Goal: Task Accomplishment & Management: Manage account settings

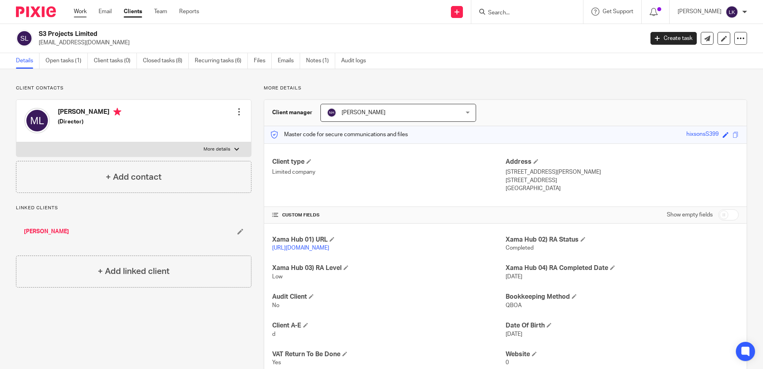
click at [79, 12] on link "Work" at bounding box center [80, 12] width 13 height 8
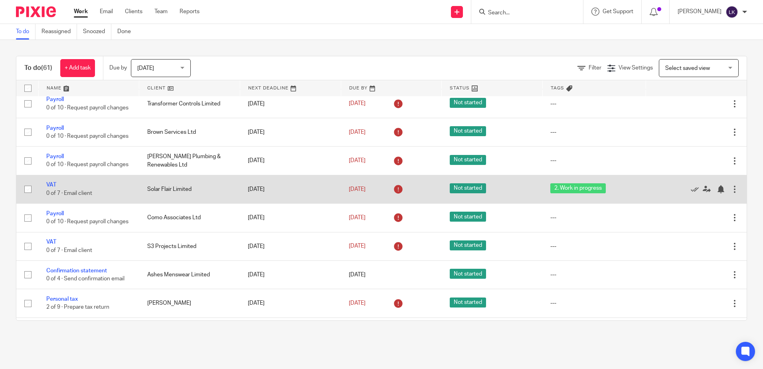
scroll to position [240, 0]
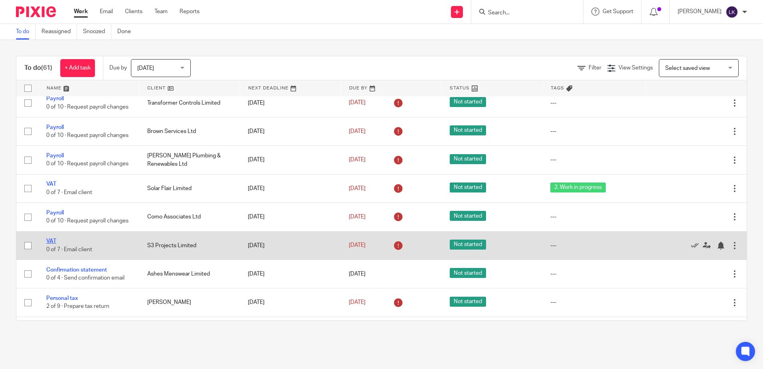
click at [54, 244] on link "VAT" at bounding box center [51, 241] width 10 height 6
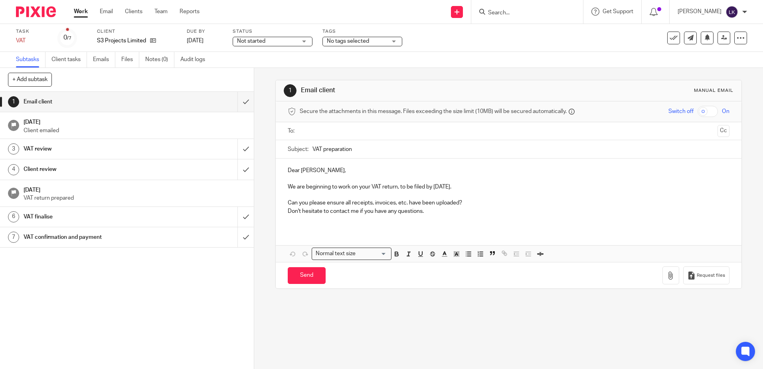
click at [374, 41] on span "No tags selected" at bounding box center [357, 41] width 60 height 8
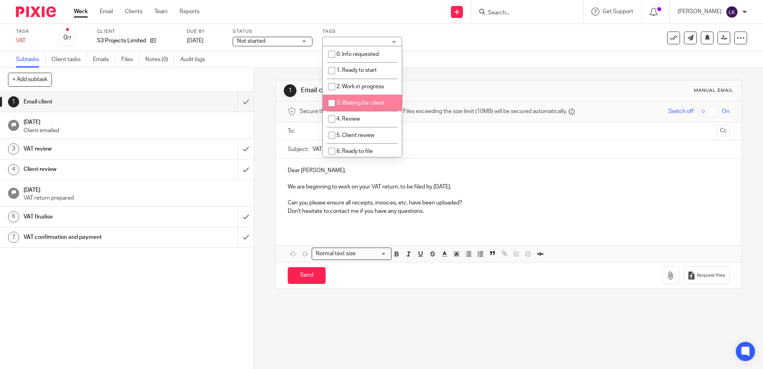
click at [331, 103] on input "checkbox" at bounding box center [331, 102] width 15 height 15
checkbox input "true"
click at [81, 10] on link "Work" at bounding box center [81, 12] width 14 height 8
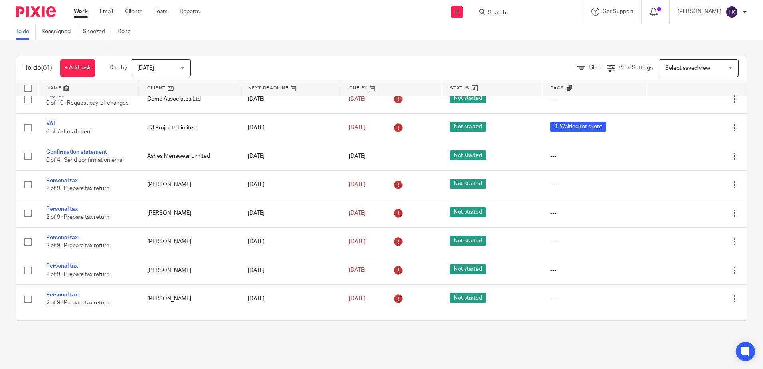
scroll to position [359, 0]
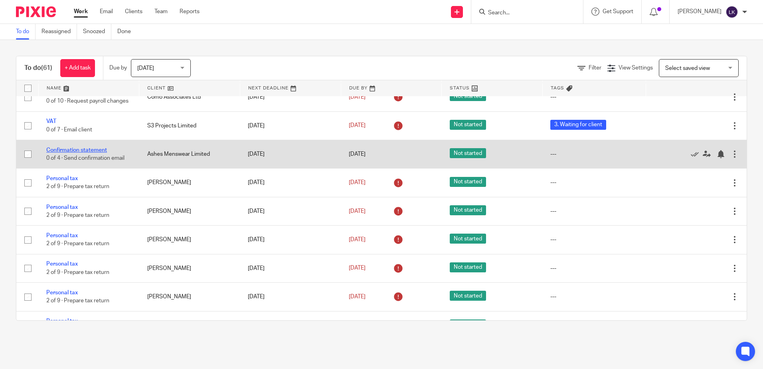
click at [89, 153] on link "Confirmation statement" at bounding box center [76, 150] width 61 height 6
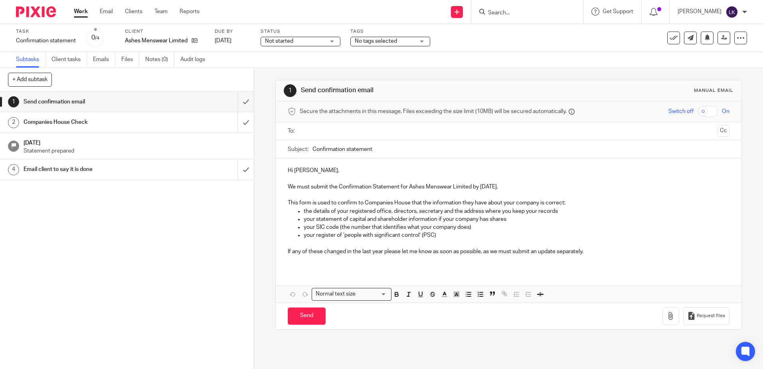
click at [322, 130] on input "text" at bounding box center [509, 131] width 412 height 9
click at [291, 174] on p "Hi Keiron," at bounding box center [509, 172] width 442 height 8
click at [593, 255] on p "If any of these changed in the last year please let me know as soon as possible…" at bounding box center [509, 253] width 442 height 8
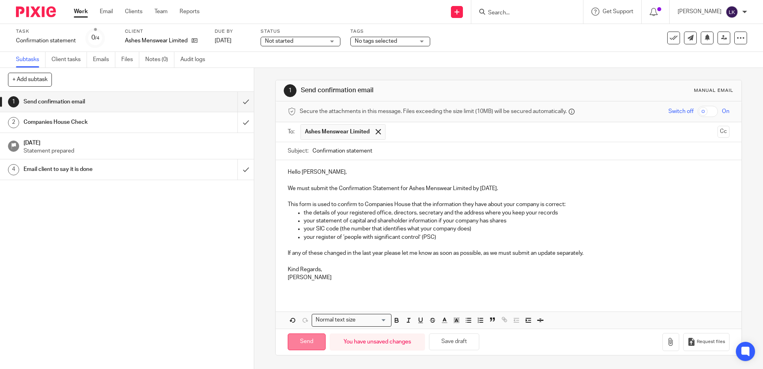
click at [307, 342] on input "Send" at bounding box center [307, 341] width 38 height 17
type input "Sent"
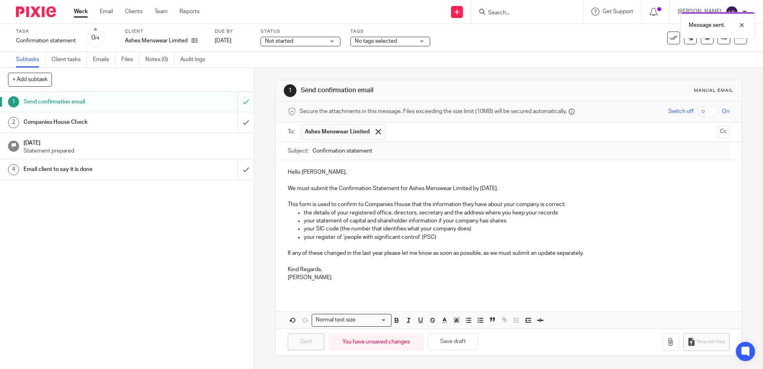
click at [81, 10] on link "Work" at bounding box center [81, 12] width 14 height 8
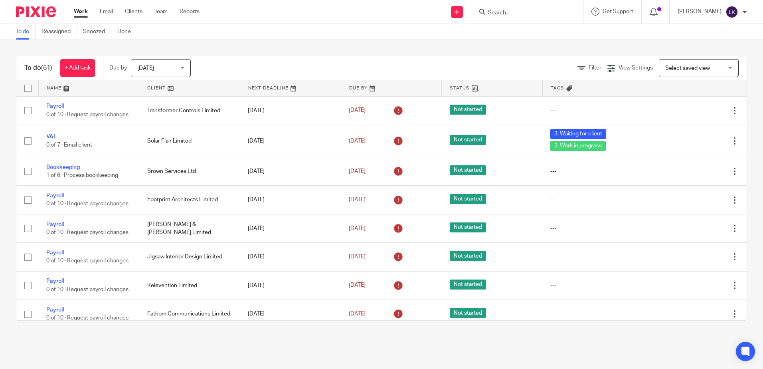
click at [506, 13] on input "Search" at bounding box center [524, 13] width 72 height 7
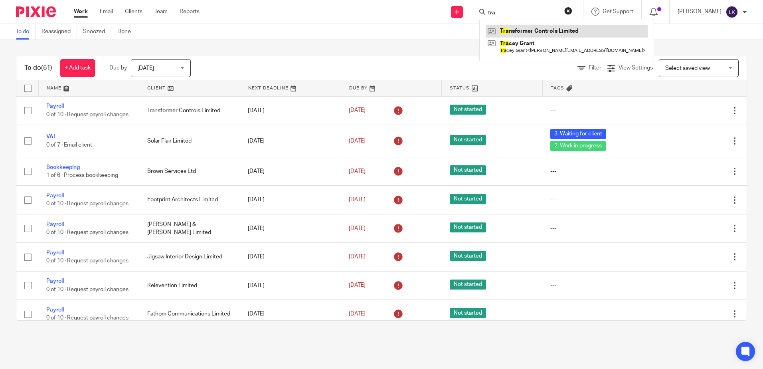
type input "tra"
click at [521, 30] on link at bounding box center [567, 31] width 162 height 12
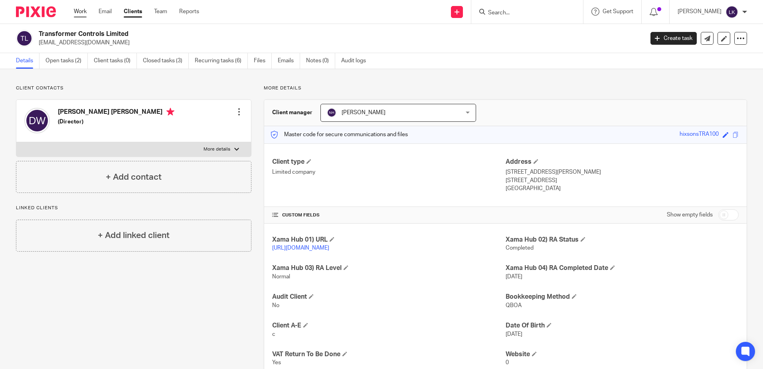
click at [81, 10] on link "Work" at bounding box center [80, 12] width 13 height 8
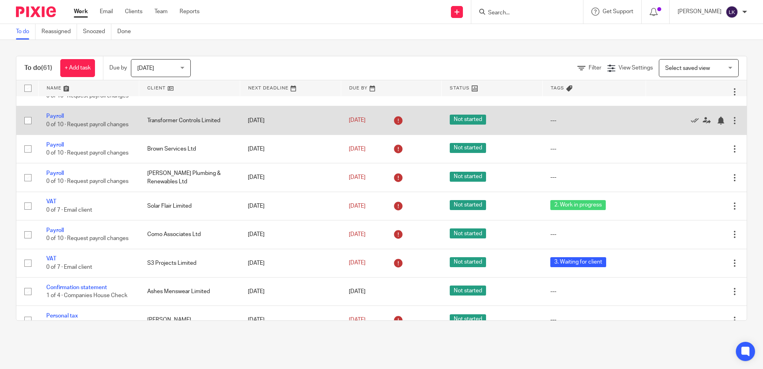
scroll to position [240, 0]
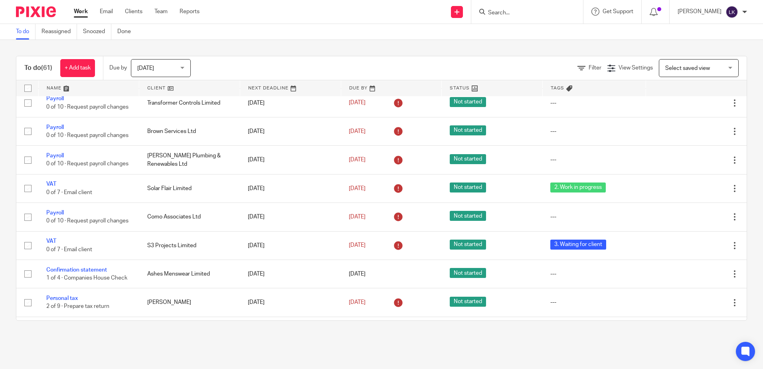
click at [322, 11] on div "Send new email Create task Add client Request signature Get Support Contact via…" at bounding box center [488, 12] width 552 height 24
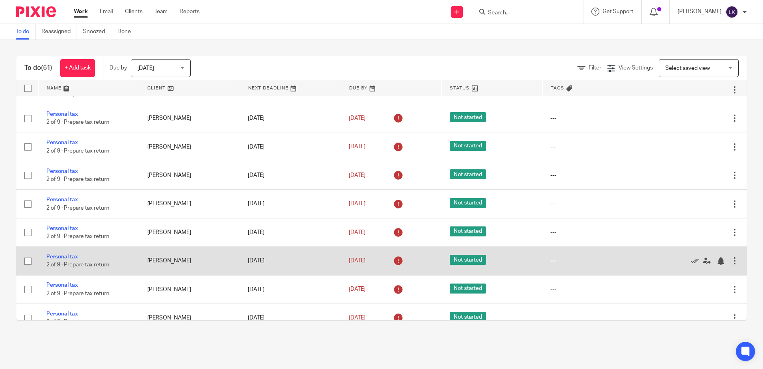
scroll to position [1452, 0]
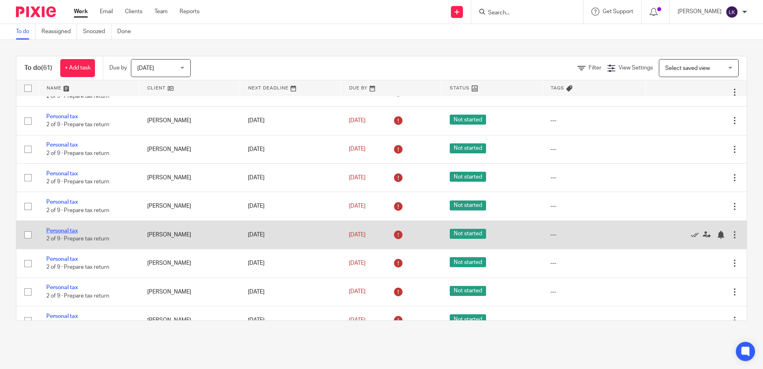
click at [62, 234] on link "Personal tax" at bounding box center [62, 231] width 32 height 6
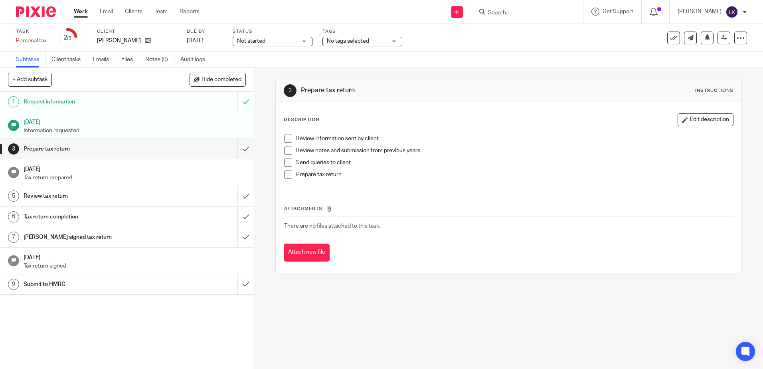
click at [362, 37] on div "No tags selected" at bounding box center [363, 42] width 80 height 10
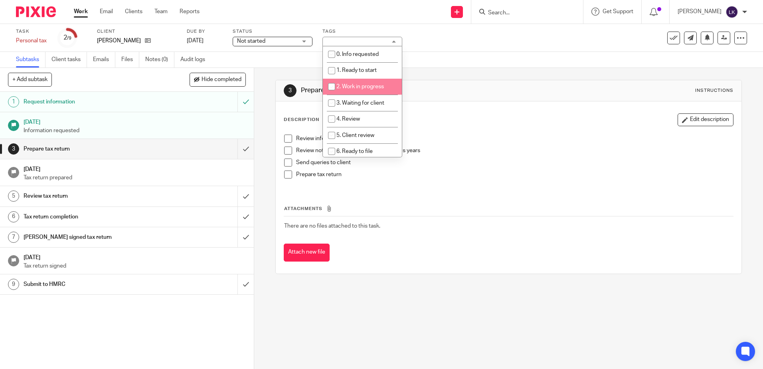
click at [329, 86] on input "checkbox" at bounding box center [331, 86] width 15 height 15
checkbox input "true"
click at [423, 38] on div "Task Personal tax Save Personal tax 2 /9 Client David Jeans Due by 5 Dec 2025 S…" at bounding box center [321, 37] width 610 height 19
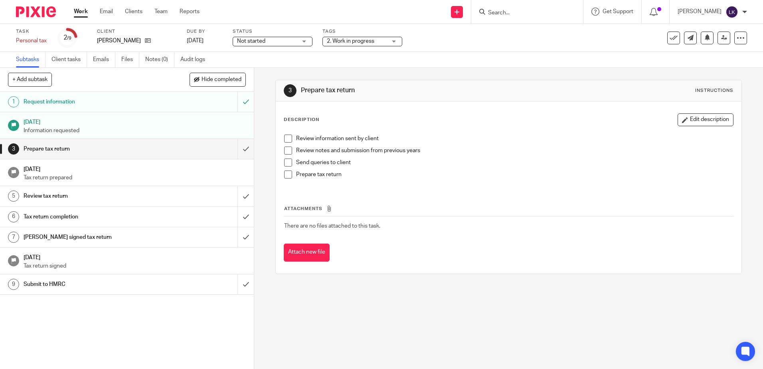
click at [79, 10] on link "Work" at bounding box center [81, 12] width 14 height 8
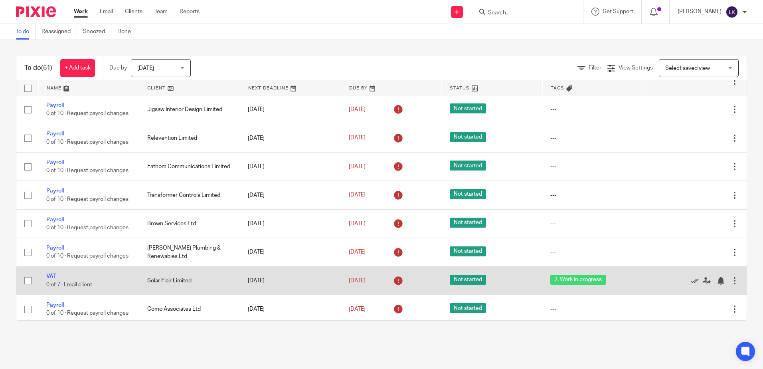
scroll to position [240, 0]
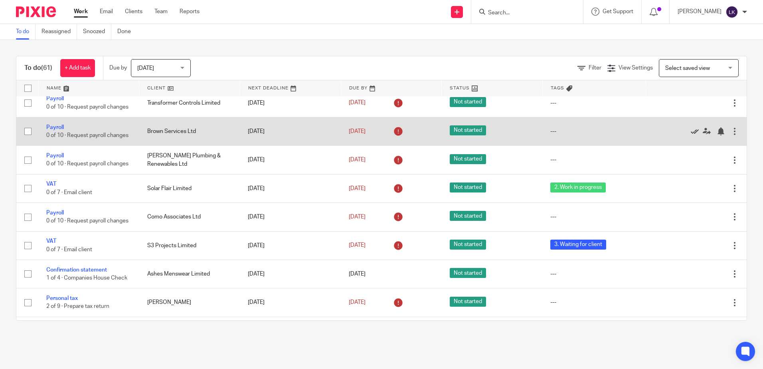
click at [691, 135] on icon at bounding box center [695, 131] width 8 height 8
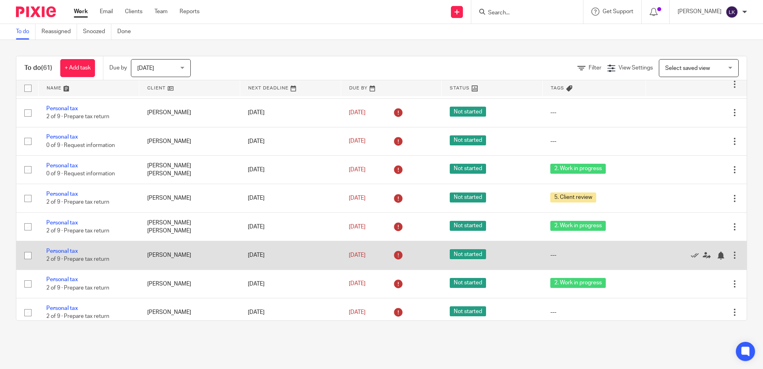
scroll to position [559, 0]
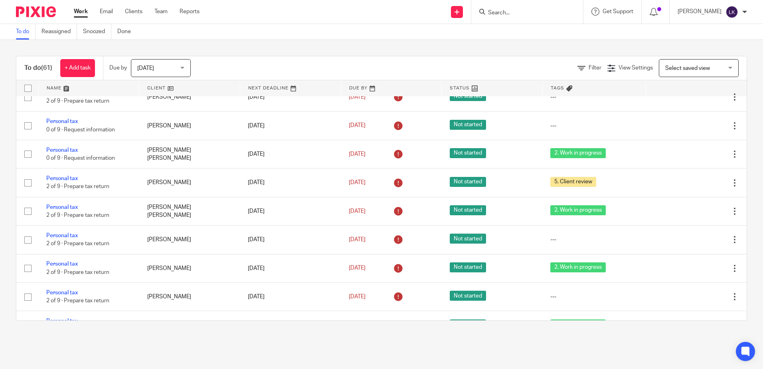
click at [500, 11] on input "Search" at bounding box center [524, 13] width 72 height 7
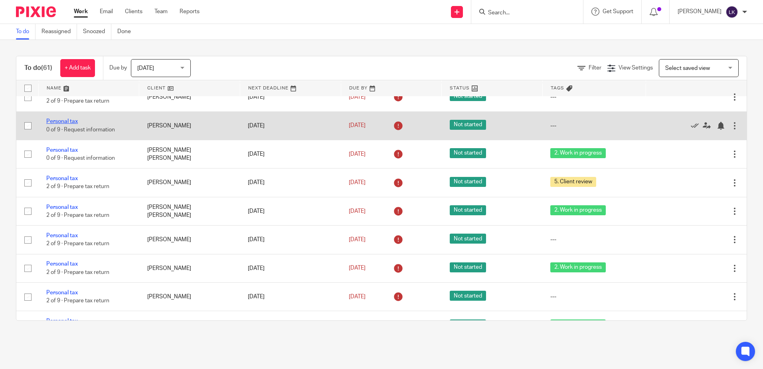
click at [58, 124] on link "Personal tax" at bounding box center [62, 122] width 32 height 6
